Goal: Task Accomplishment & Management: Use online tool/utility

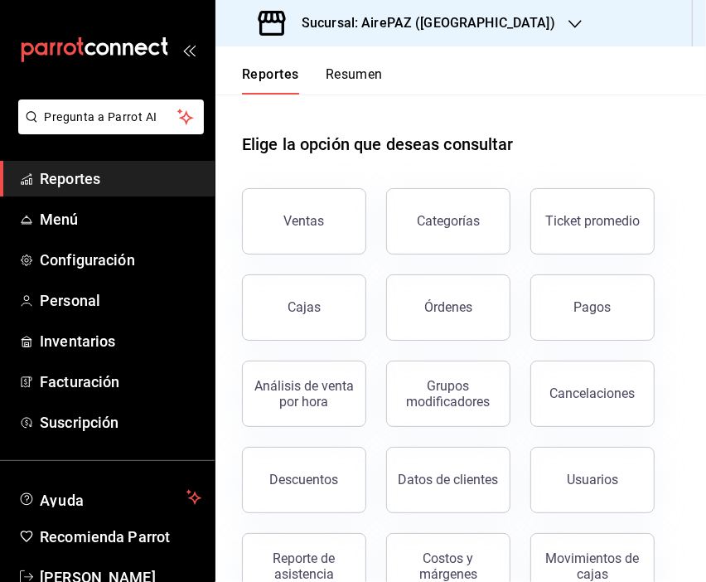
click at [568, 27] on icon "button" at bounding box center [574, 23] width 13 height 13
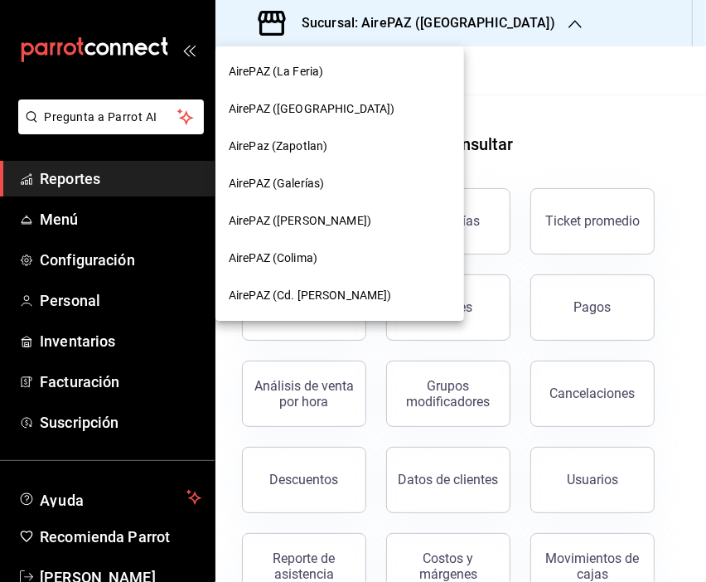
click at [297, 291] on span "AirePAZ (Cd. [PERSON_NAME])" at bounding box center [310, 295] width 163 height 17
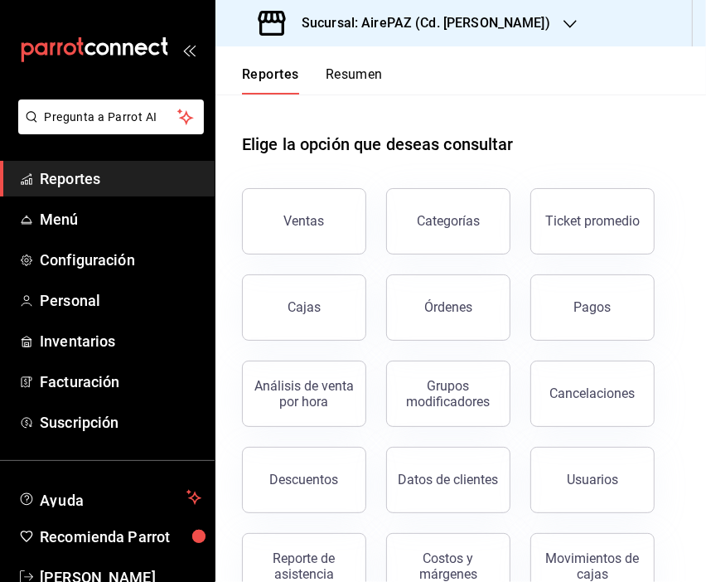
click at [348, 85] on button "Resumen" at bounding box center [354, 80] width 57 height 28
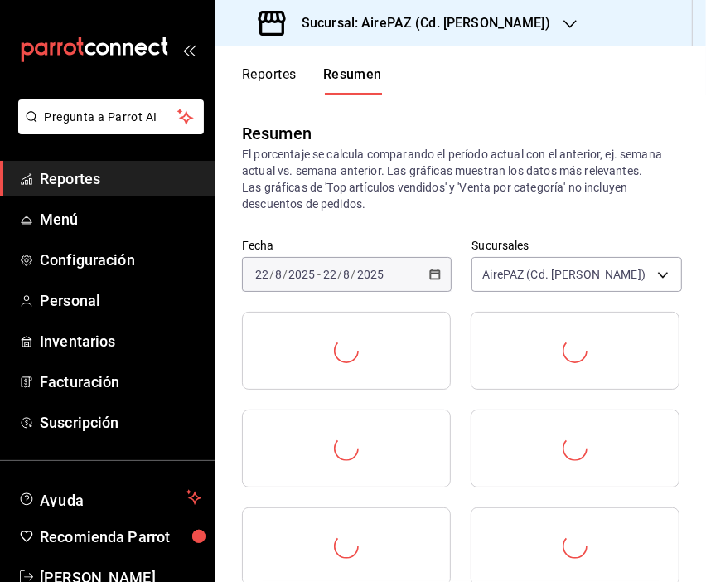
click at [187, 51] on icon "open_drawer_menu" at bounding box center [188, 49] width 13 height 13
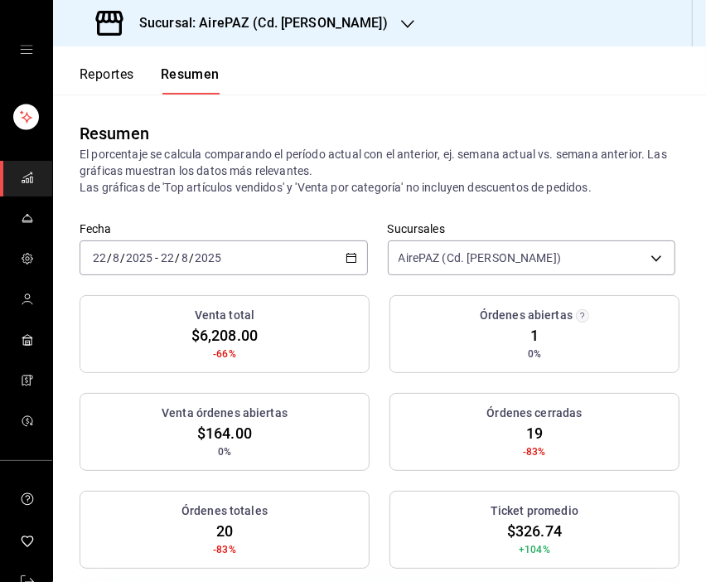
click at [346, 254] on icon "button" at bounding box center [352, 258] width 12 height 12
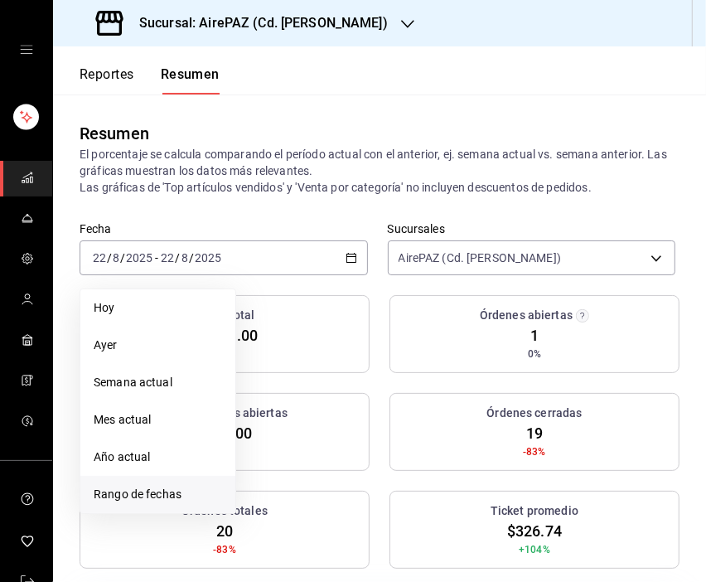
click at [141, 490] on span "Rango de fechas" at bounding box center [158, 494] width 128 height 17
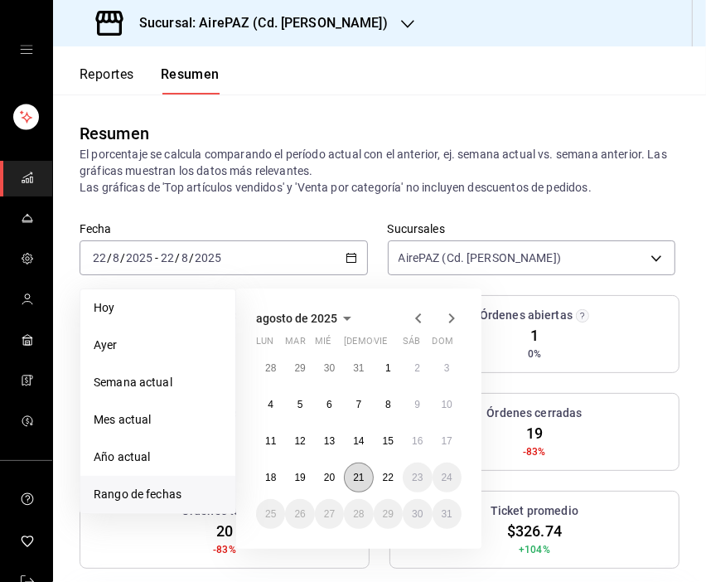
click at [360, 474] on abbr "21" at bounding box center [358, 477] width 11 height 12
click at [360, 483] on button "21" at bounding box center [358, 477] width 29 height 30
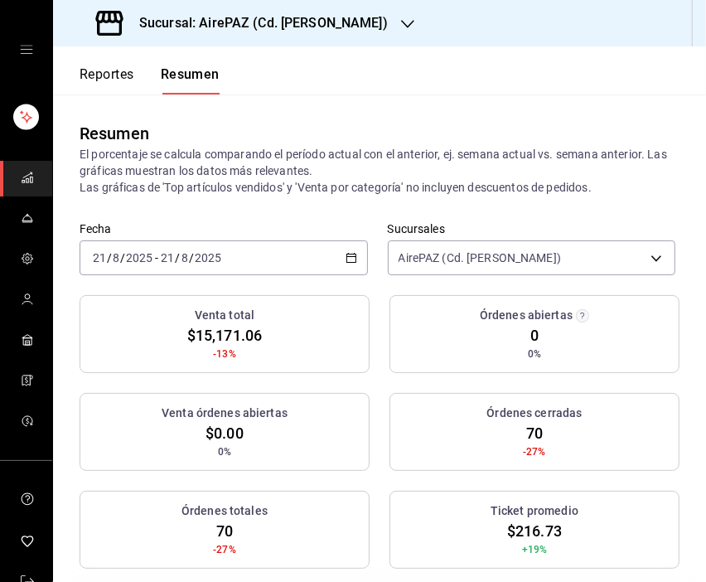
click at [351, 121] on div "Resumen" at bounding box center [380, 133] width 600 height 25
click at [443, 101] on div "Resumen El porcentaje se calcula comparando el período actual con el anterior, …" at bounding box center [379, 158] width 653 height 128
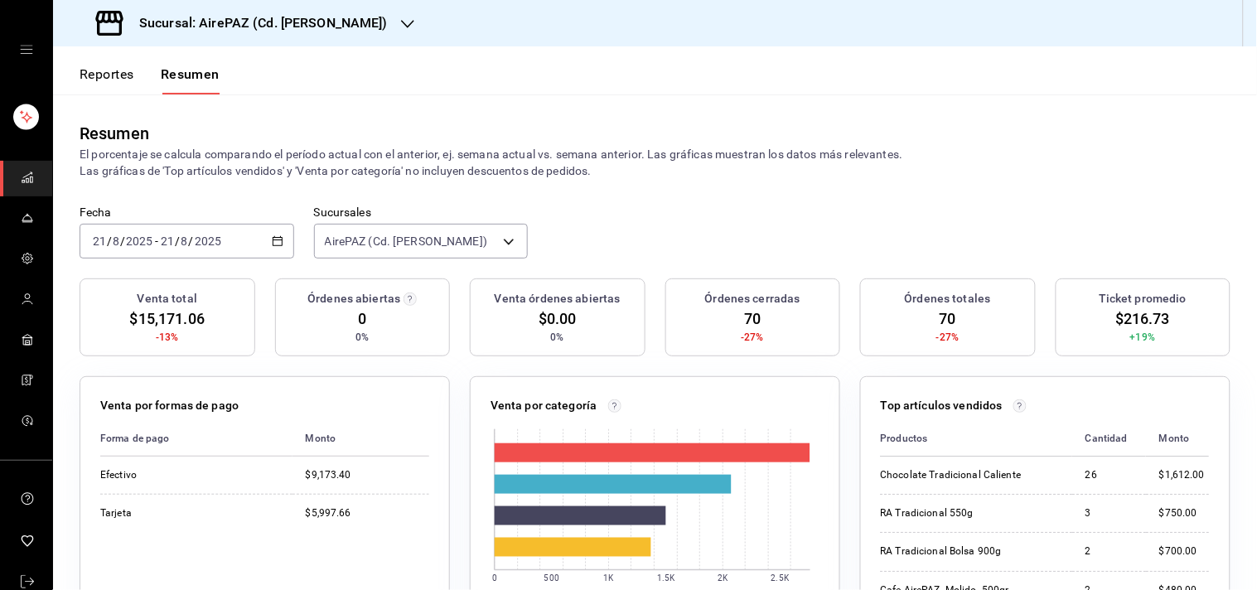
click at [119, 78] on button "Reportes" at bounding box center [107, 80] width 55 height 28
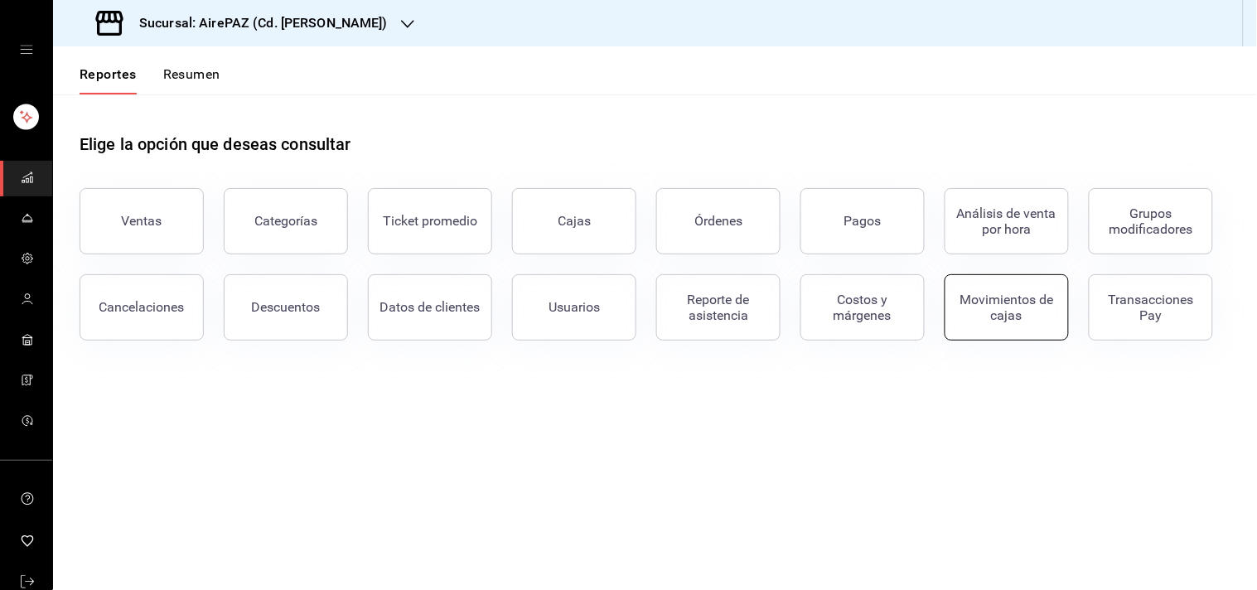
click at [705, 316] on div "Movimientos de cajas" at bounding box center [1006, 307] width 103 height 31
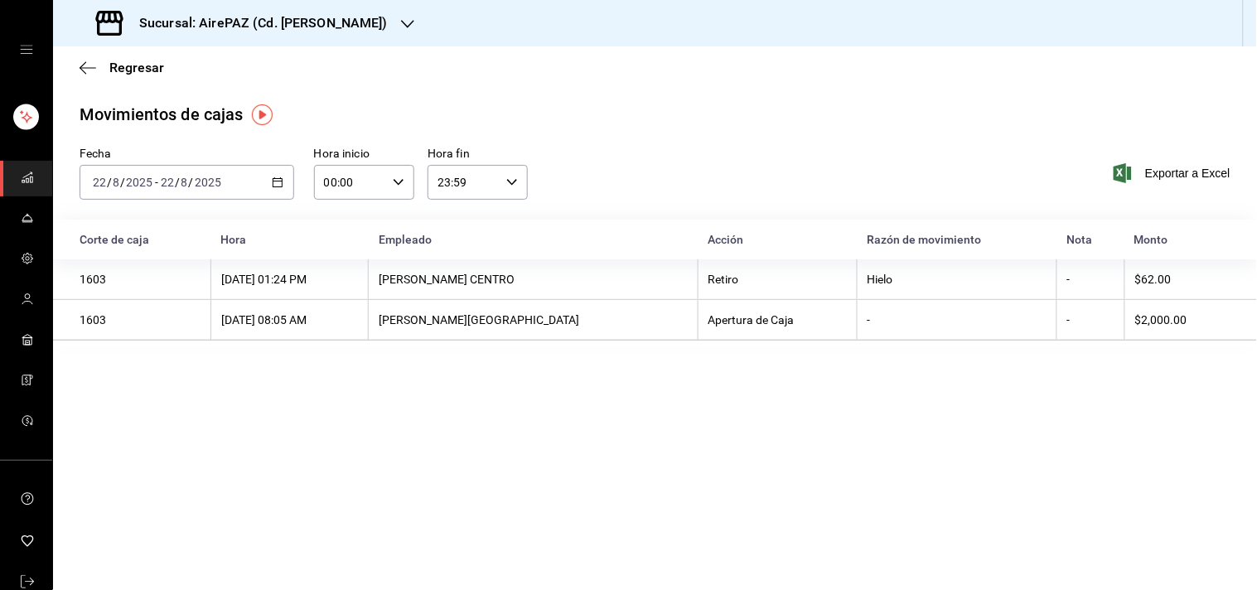
click at [266, 183] on div "[DATE] [DATE] - [DATE] [DATE]" at bounding box center [187, 182] width 215 height 35
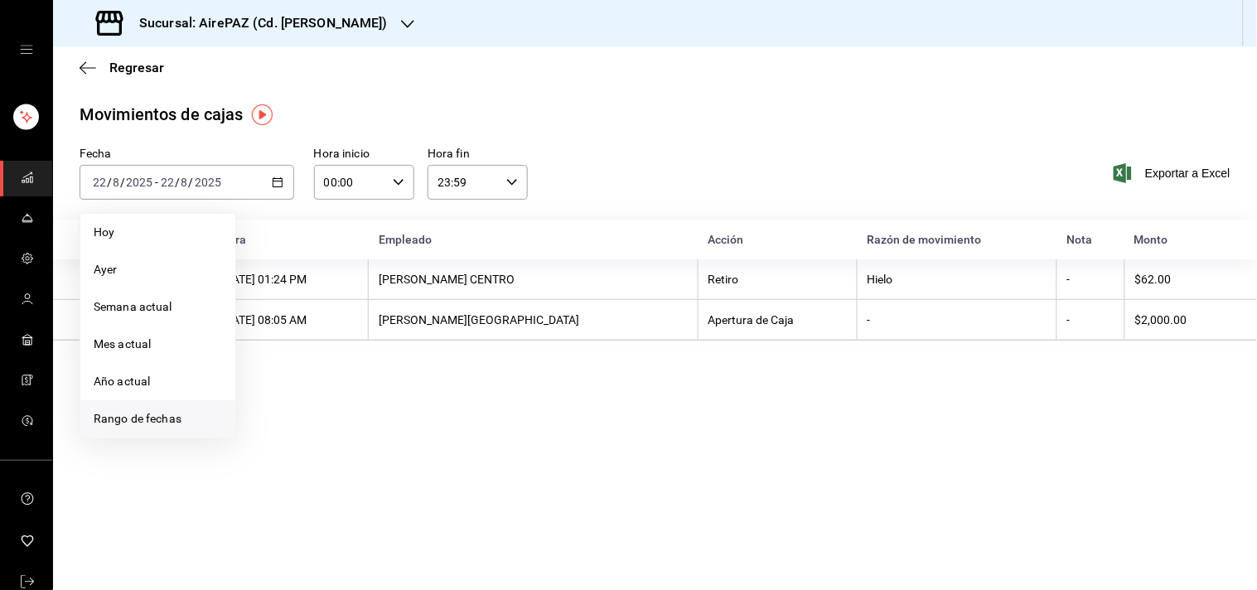
click at [151, 416] on span "Rango de fechas" at bounding box center [158, 418] width 128 height 17
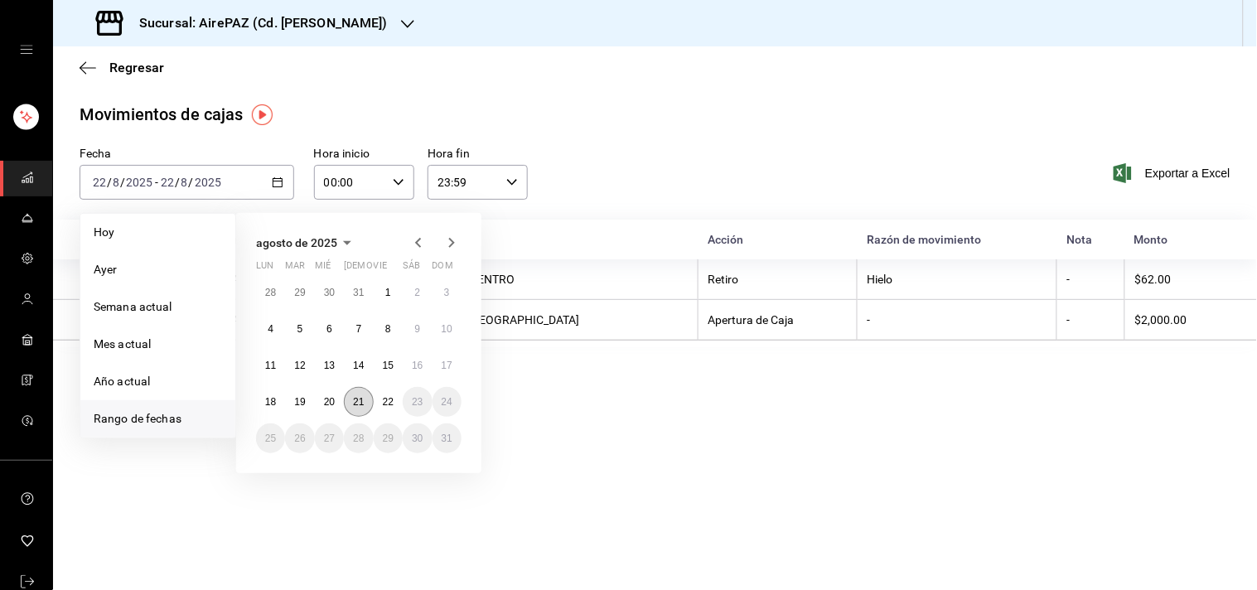
click at [359, 401] on abbr "21" at bounding box center [358, 402] width 11 height 12
click at [359, 401] on main "Regresar Movimientos [PERSON_NAME] Fecha [DATE] [DATE] - [DATE] [DATE] [DATE] […" at bounding box center [655, 318] width 1204 height 544
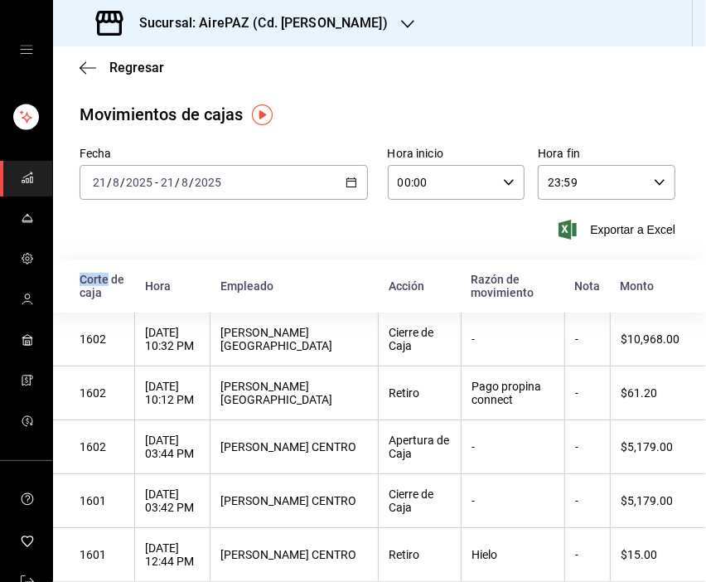
click at [320, 233] on div "Exportar a Excel" at bounding box center [378, 230] width 596 height 20
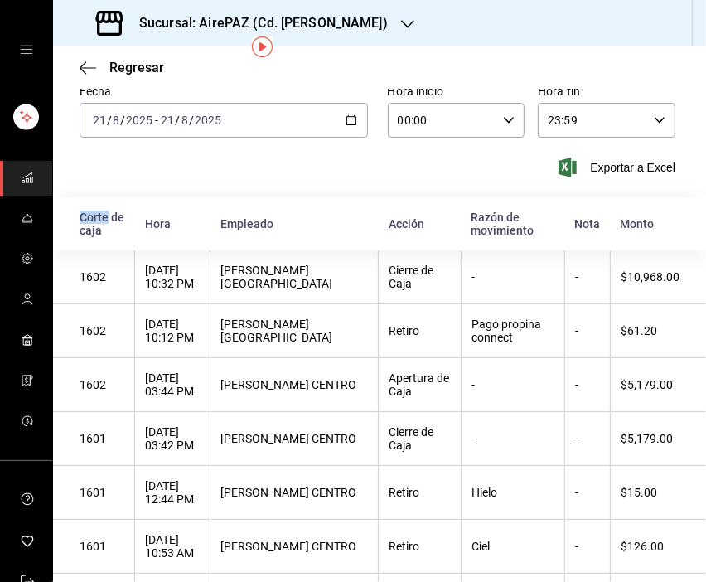
scroll to position [85, 0]
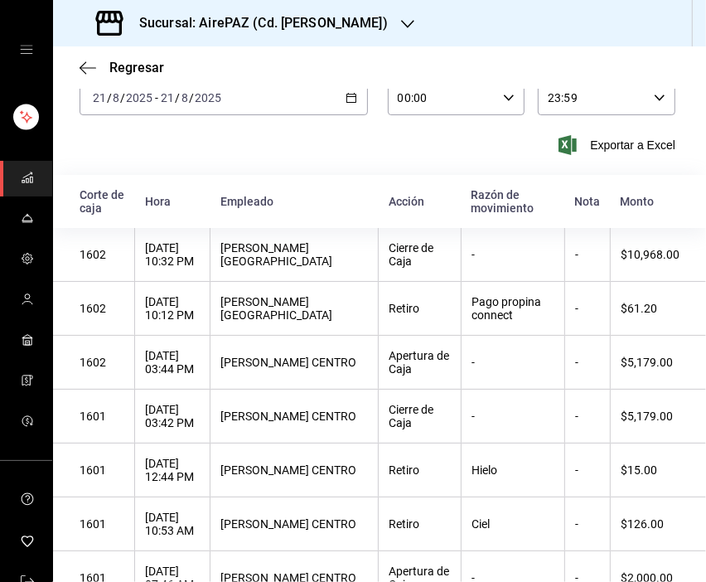
click at [298, 155] on div "Fecha [DATE] [DATE] - [DATE] [DATE] Hora inicio 00:00 Hora inicio Hora fin 23:5…" at bounding box center [379, 118] width 653 height 113
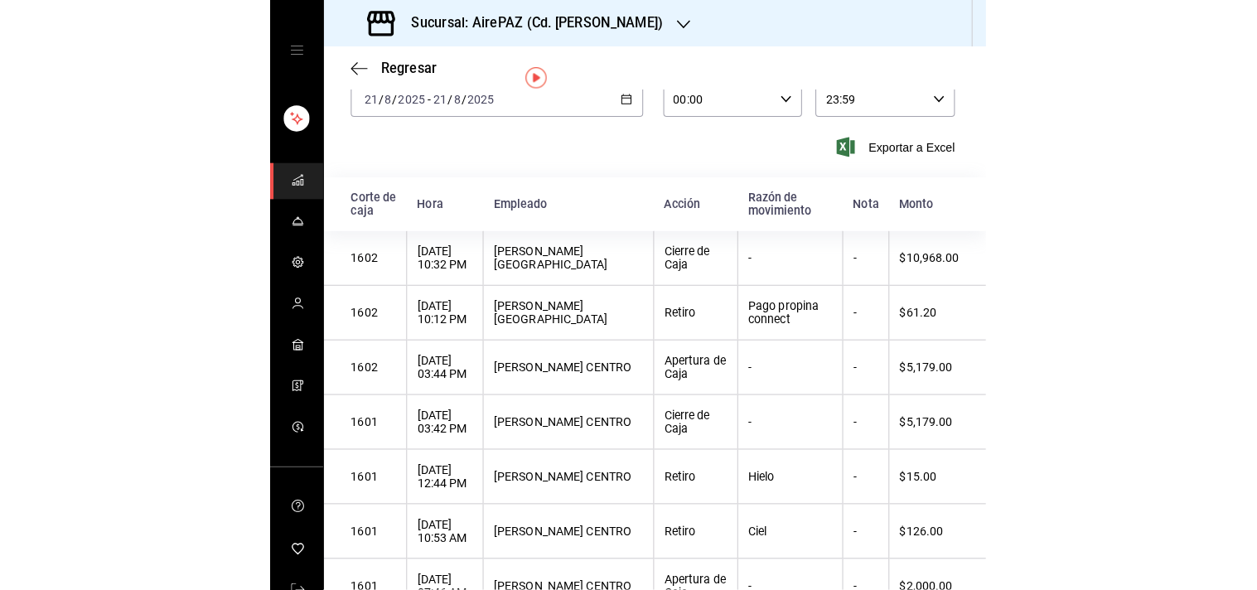
scroll to position [0, 0]
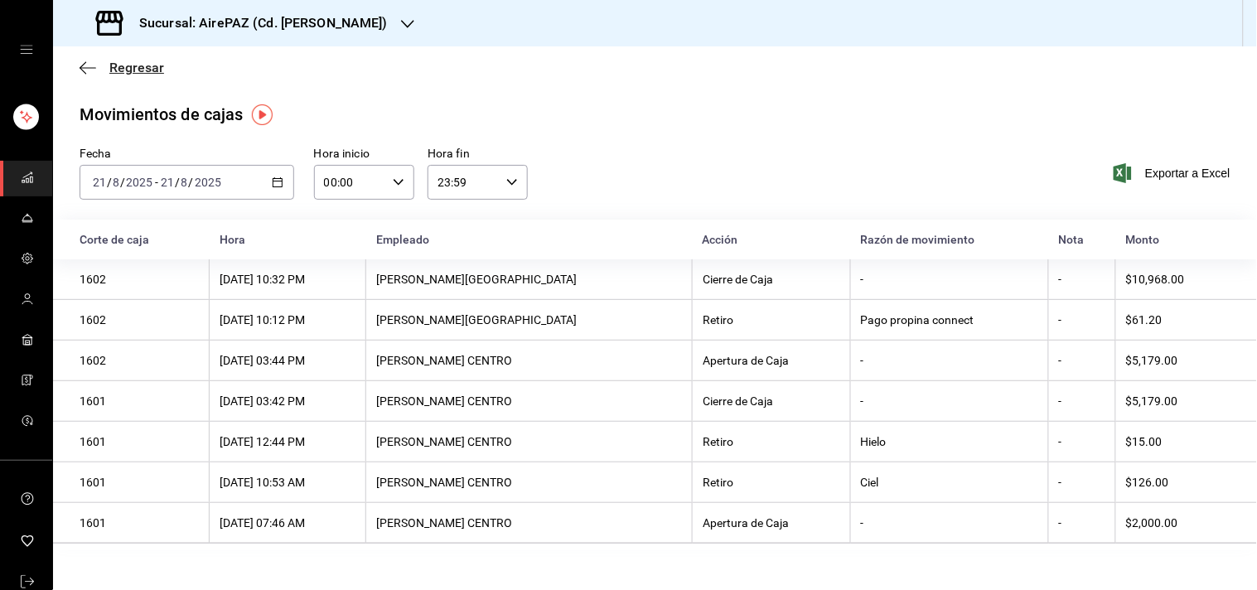
click at [138, 63] on span "Regresar" at bounding box center [136, 68] width 55 height 16
